Goal: Task Accomplishment & Management: Complete application form

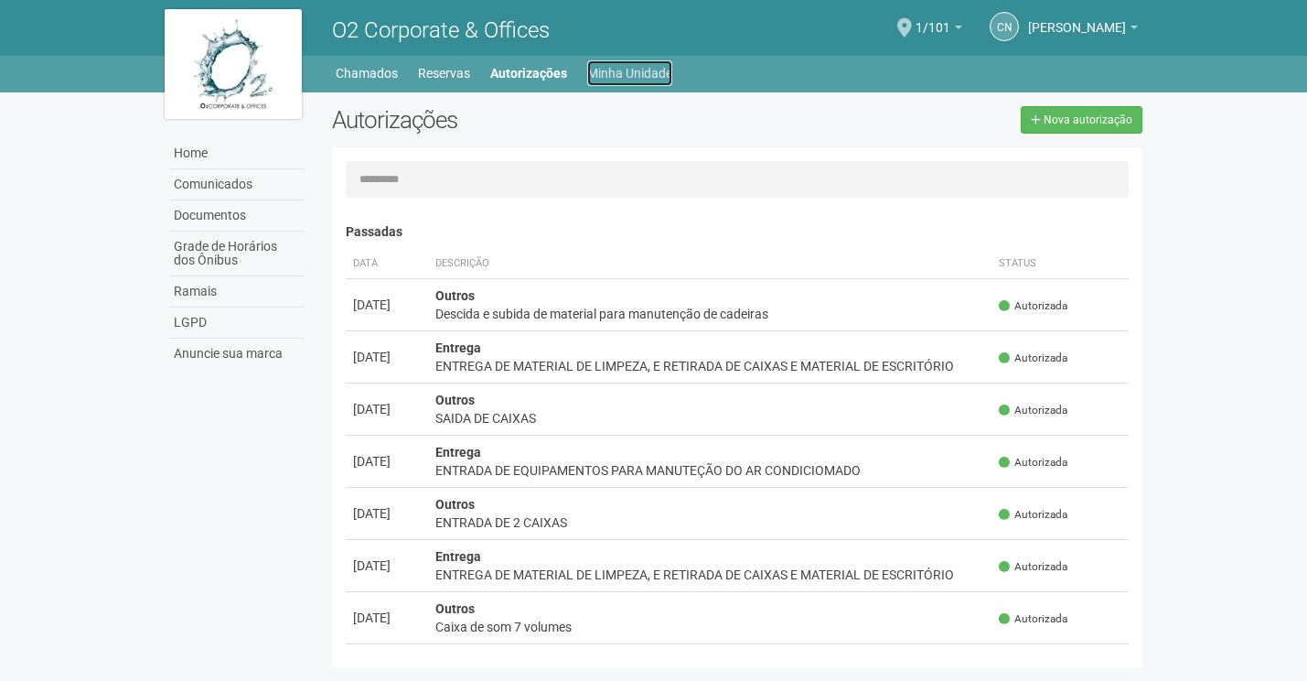
click at [600, 63] on link "Minha Unidade" at bounding box center [629, 73] width 85 height 26
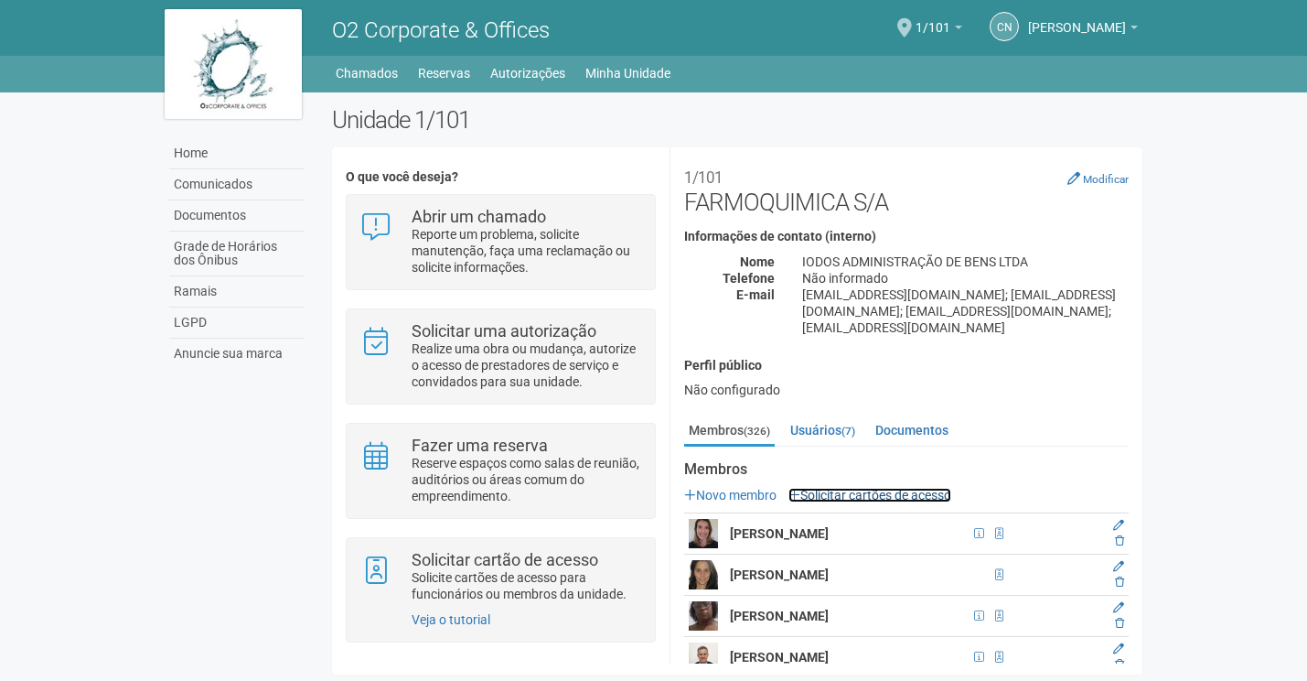
click at [919, 488] on link "Solicitar cartões de acesso" at bounding box center [869, 495] width 163 height 15
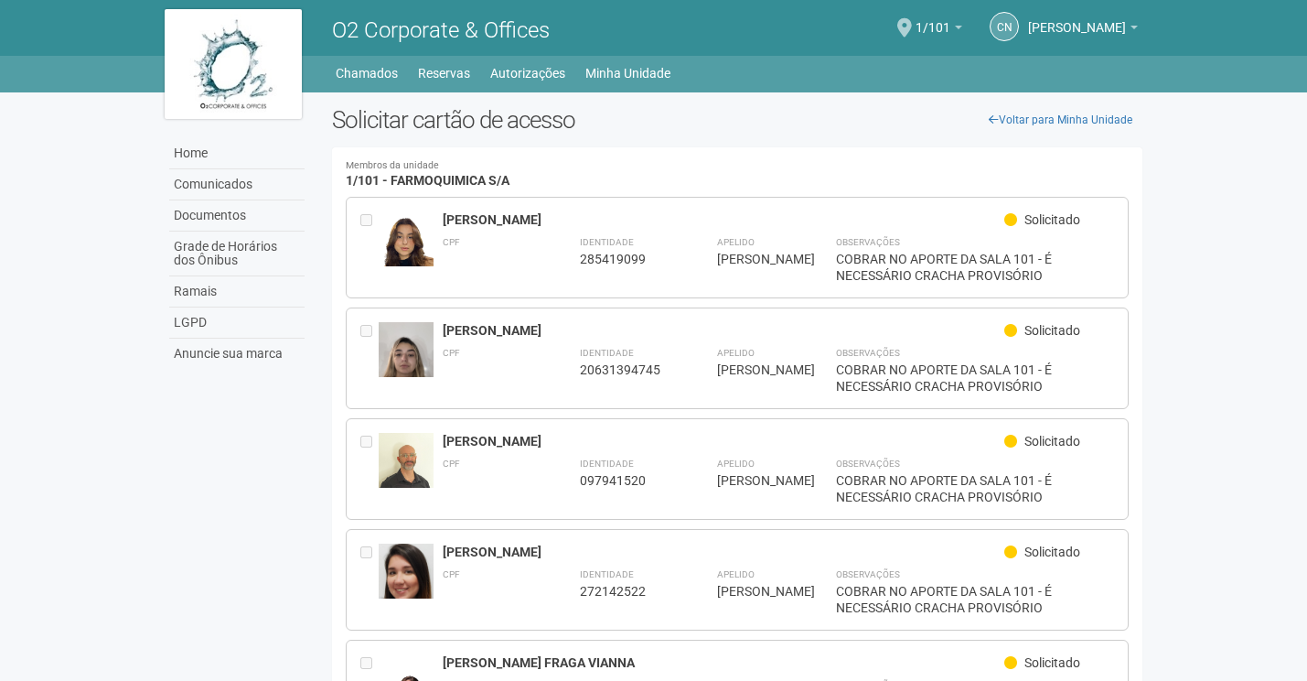
click at [402, 219] on img at bounding box center [406, 250] width 55 height 78
click at [405, 263] on img at bounding box center [406, 250] width 55 height 78
click at [409, 263] on img at bounding box center [406, 250] width 55 height 78
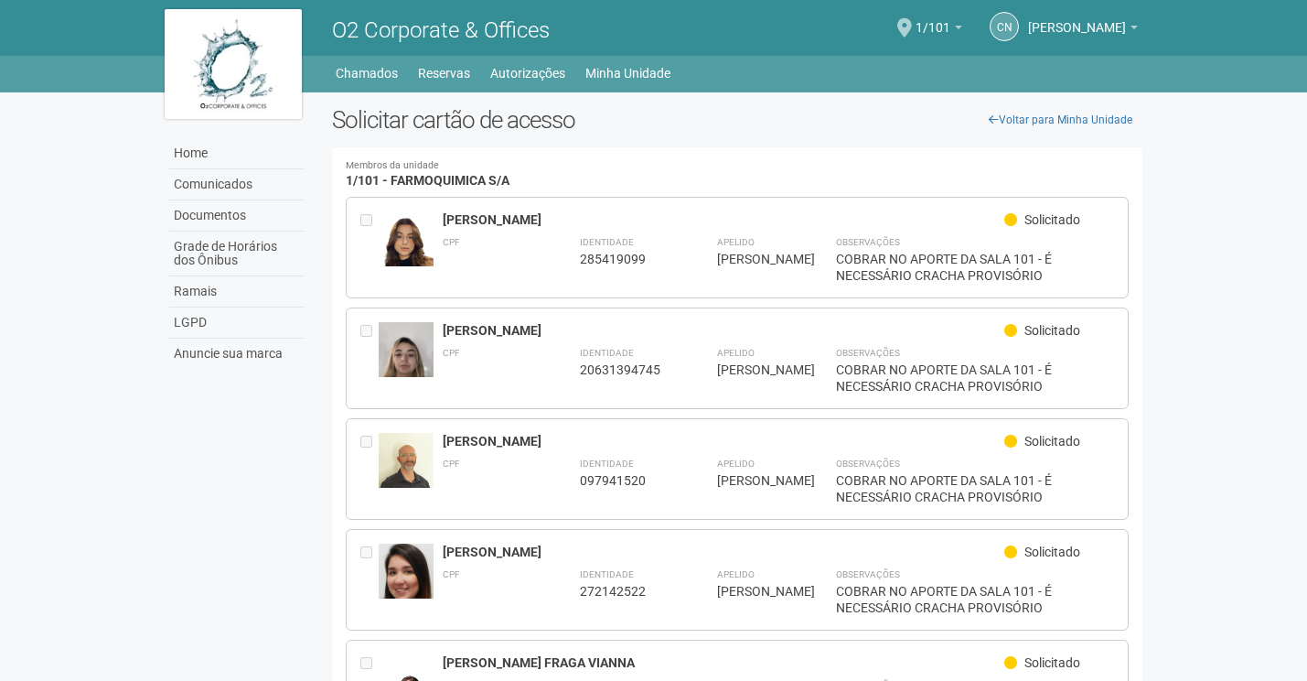
click at [402, 454] on img at bounding box center [406, 469] width 55 height 73
click at [412, 453] on img at bounding box center [406, 469] width 55 height 73
click at [455, 436] on div "[PERSON_NAME]" at bounding box center [724, 441] width 563 height 16
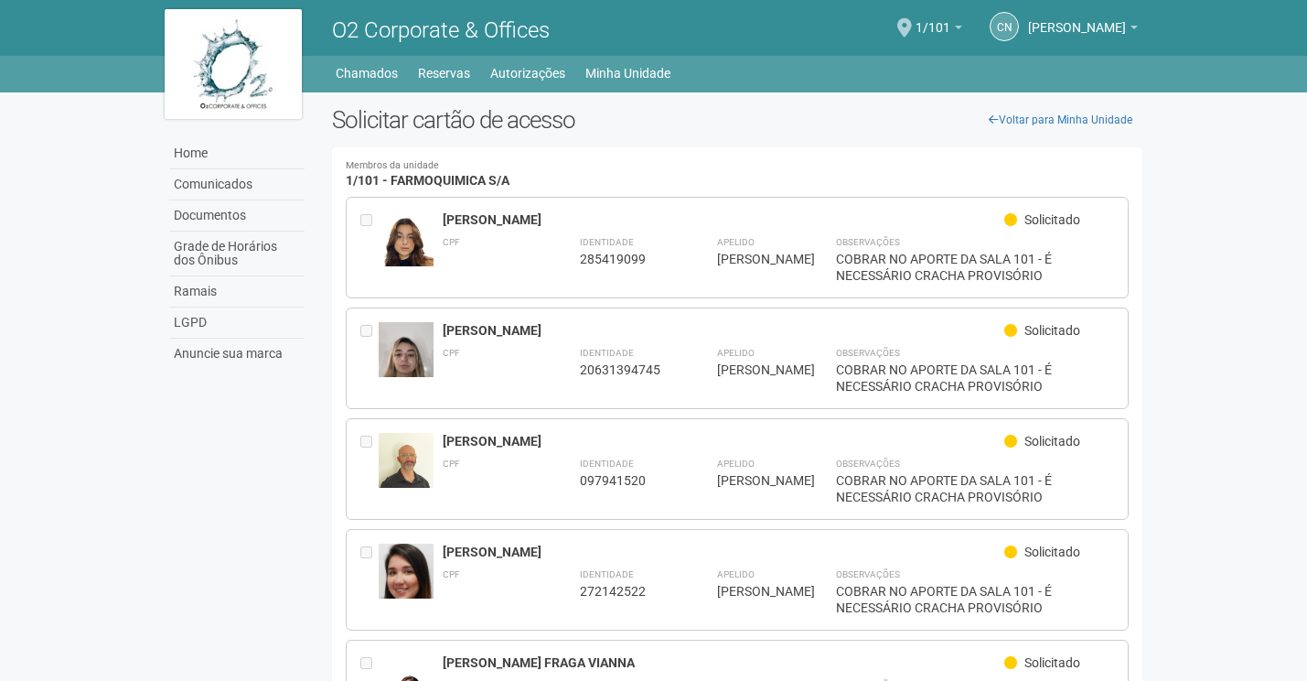
click at [447, 443] on div "[PERSON_NAME]" at bounding box center [724, 441] width 563 height 16
click at [440, 444] on div "**********" at bounding box center [738, 469] width 784 height 102
click at [437, 445] on div "**********" at bounding box center [738, 469] width 784 height 102
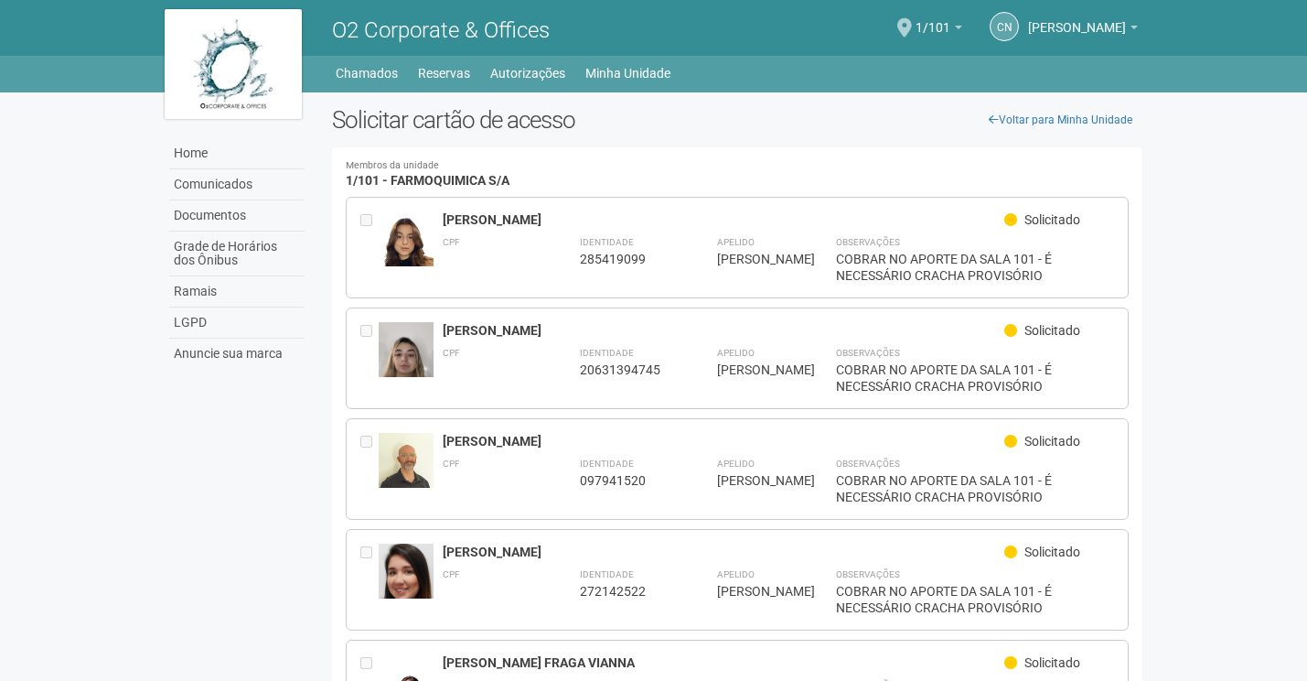
drag, startPoint x: 437, startPoint y: 445, endPoint x: 473, endPoint y: 467, distance: 41.9
click at [473, 467] on div "CPF" at bounding box center [488, 479] width 91 height 51
